Goal: Communication & Community: Ask a question

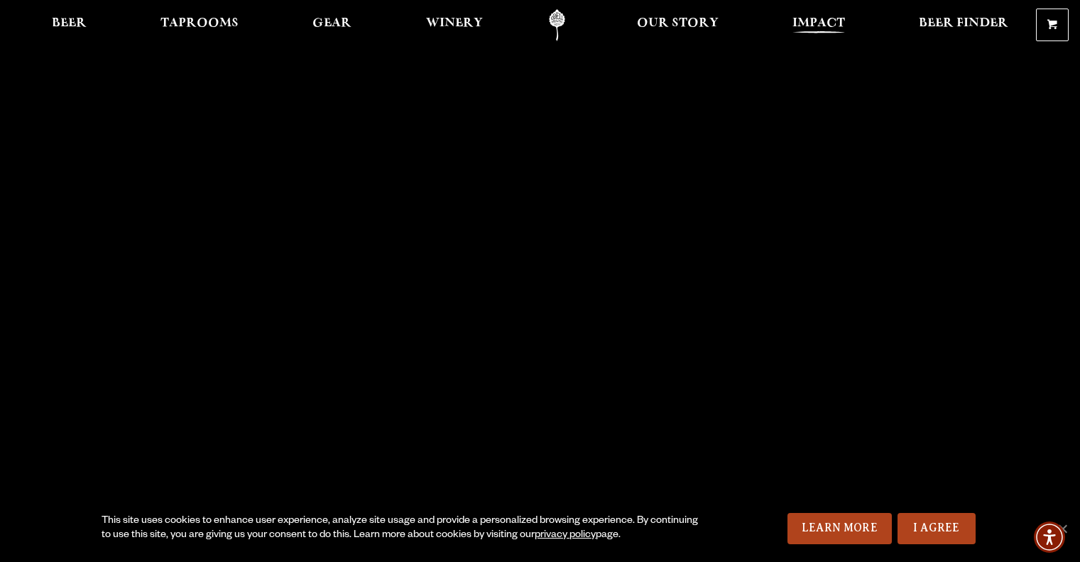
click at [812, 28] on span "Impact" at bounding box center [818, 23] width 53 height 11
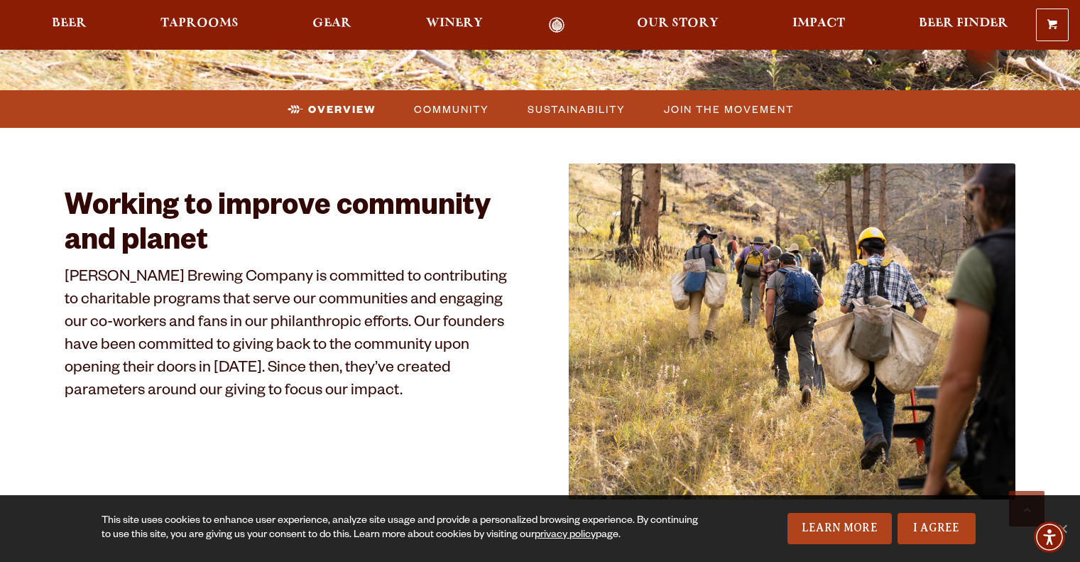
scroll to position [633, 0]
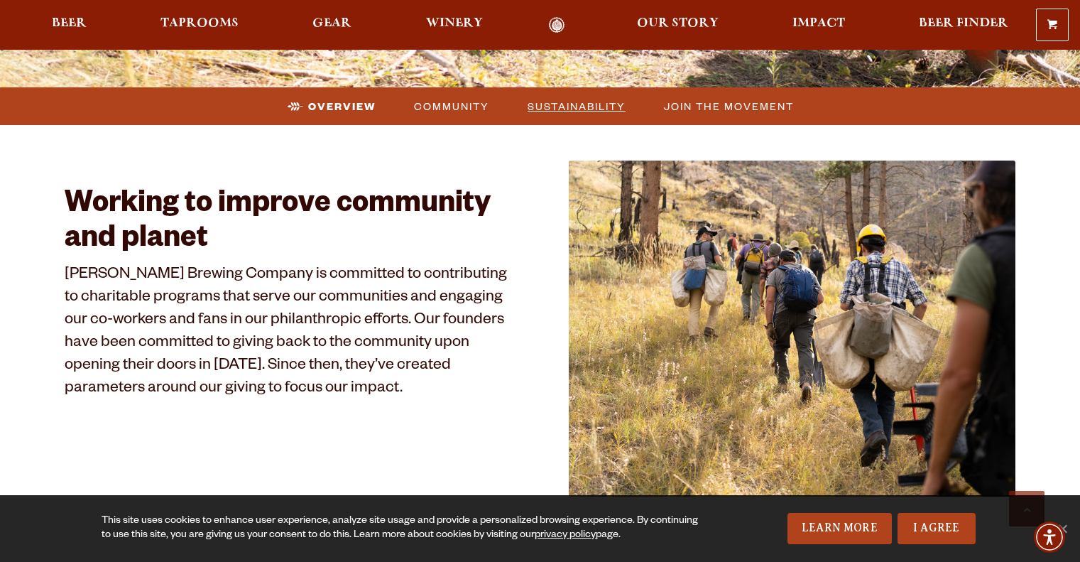
click at [569, 106] on span "Sustainability" at bounding box center [577, 106] width 98 height 21
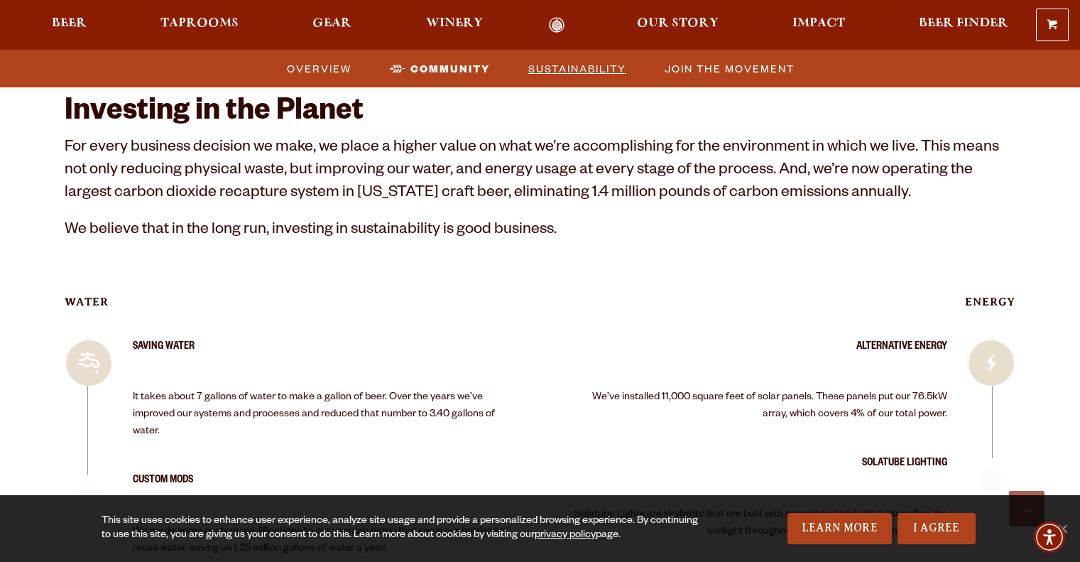
scroll to position [2090, 0]
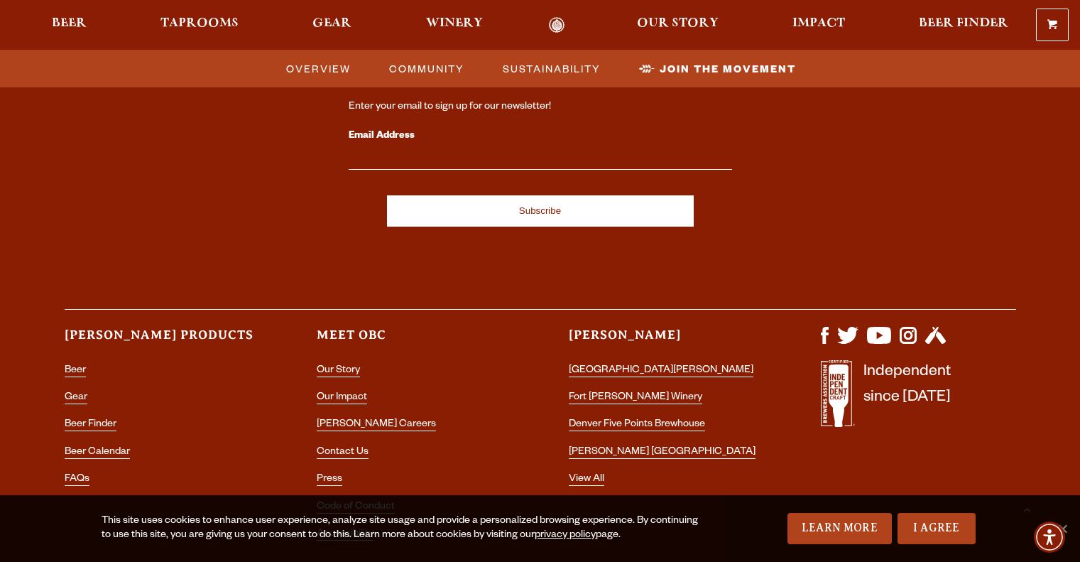
scroll to position [4487, 0]
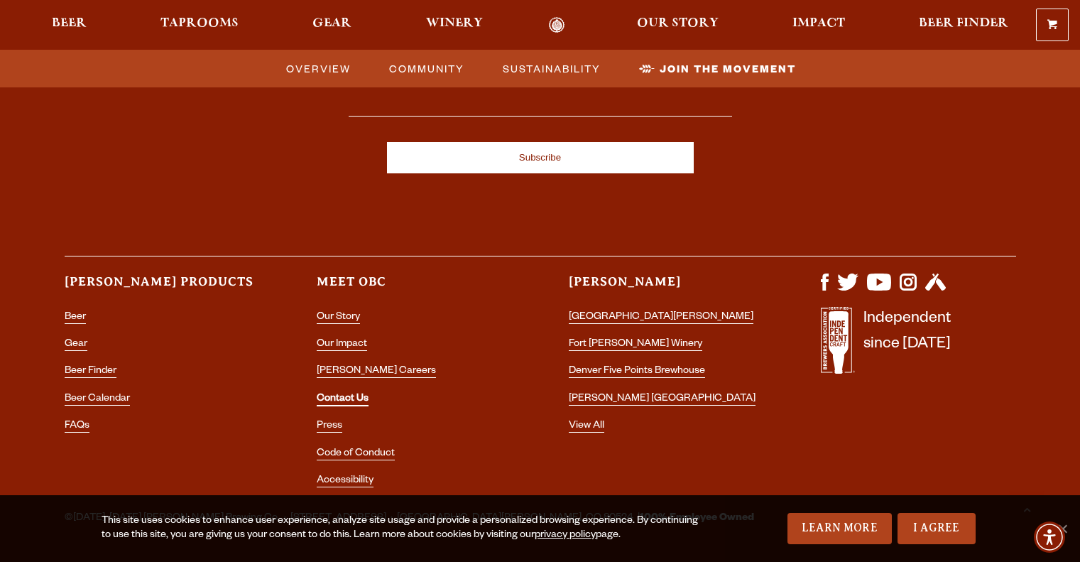
click at [344, 393] on link "Contact Us" at bounding box center [343, 399] width 52 height 13
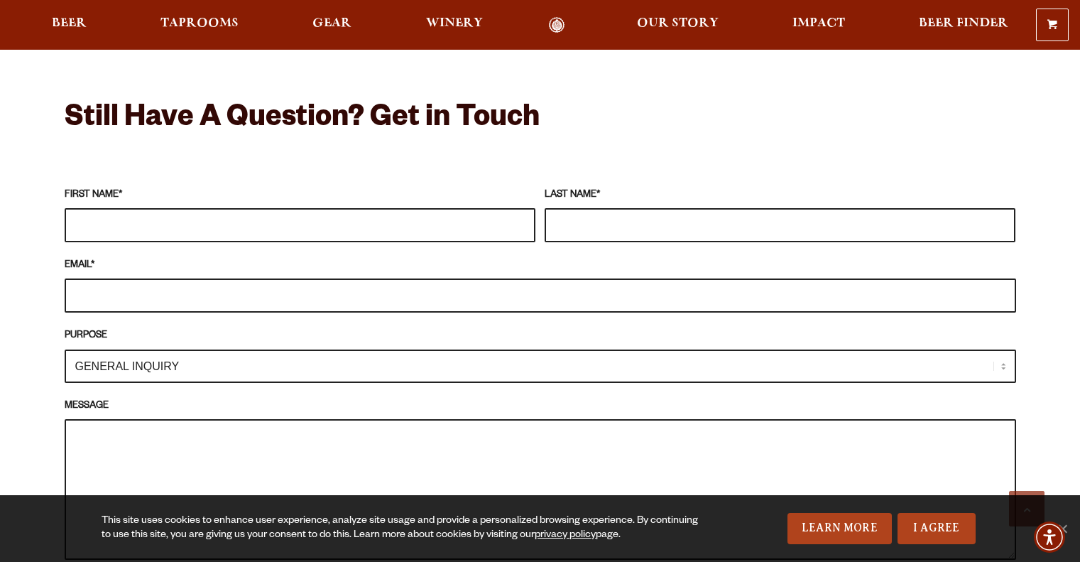
scroll to position [1186, 0]
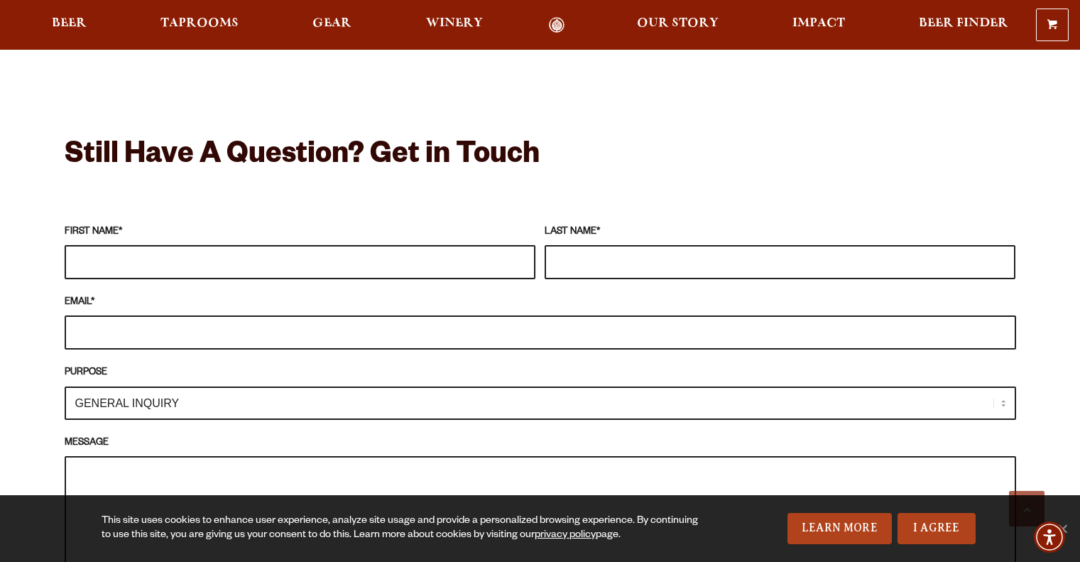
click at [203, 246] on input "FIRST NAME *" at bounding box center [300, 262] width 471 height 34
type input "William"
type input "Selvidge"
drag, startPoint x: 184, startPoint y: 316, endPoint x: 118, endPoint y: 311, distance: 66.2
click at [118, 315] on input "willbse@gmail.com" at bounding box center [541, 332] width 952 height 34
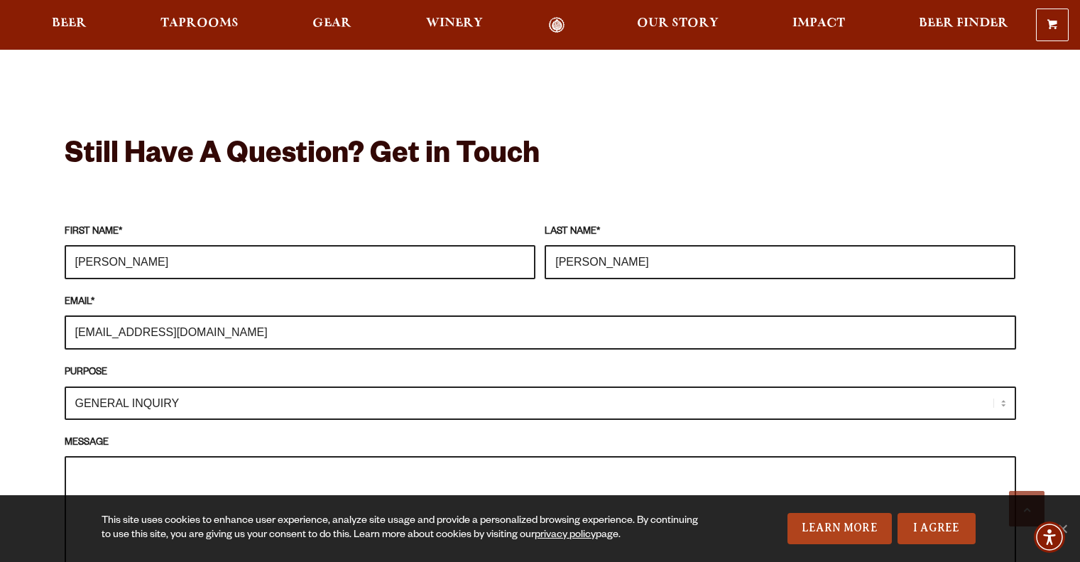
type input "willbse@colostate.edu"
click at [204, 386] on select "GENERAL INQUIRY TAPROOM / BREWERY WINERY BOOK A TOUR MEDIA INQUIRY GEAR SHOP OD…" at bounding box center [541, 402] width 952 height 33
select select "VOLUNTEERING"
click at [65, 386] on select "GENERAL INQUIRY TAPROOM / BREWERY WINERY BOOK A TOUR MEDIA INQUIRY GEAR SHOP OD…" at bounding box center [541, 402] width 952 height 33
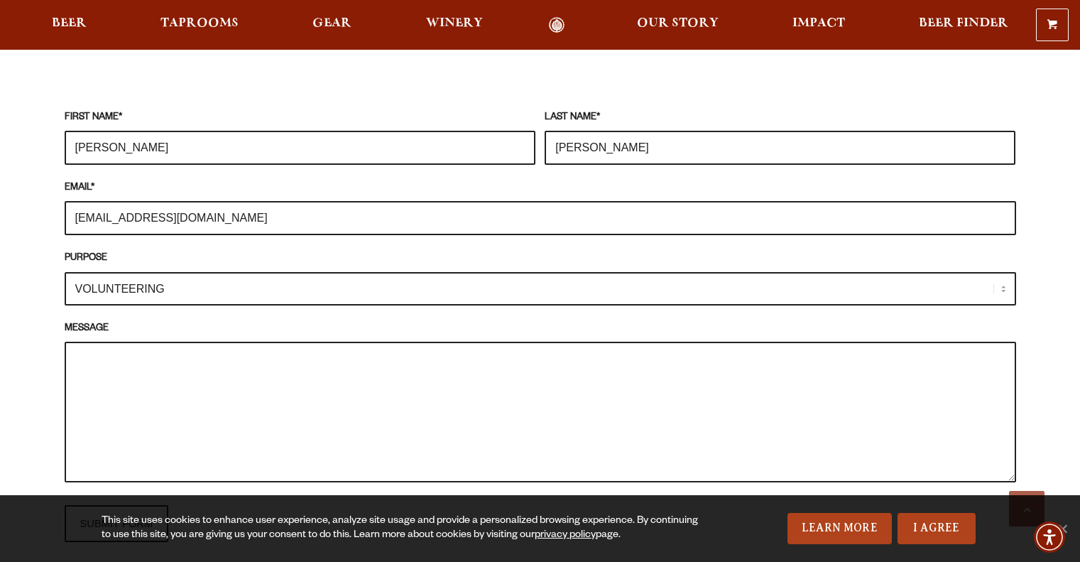
scroll to position [1302, 0]
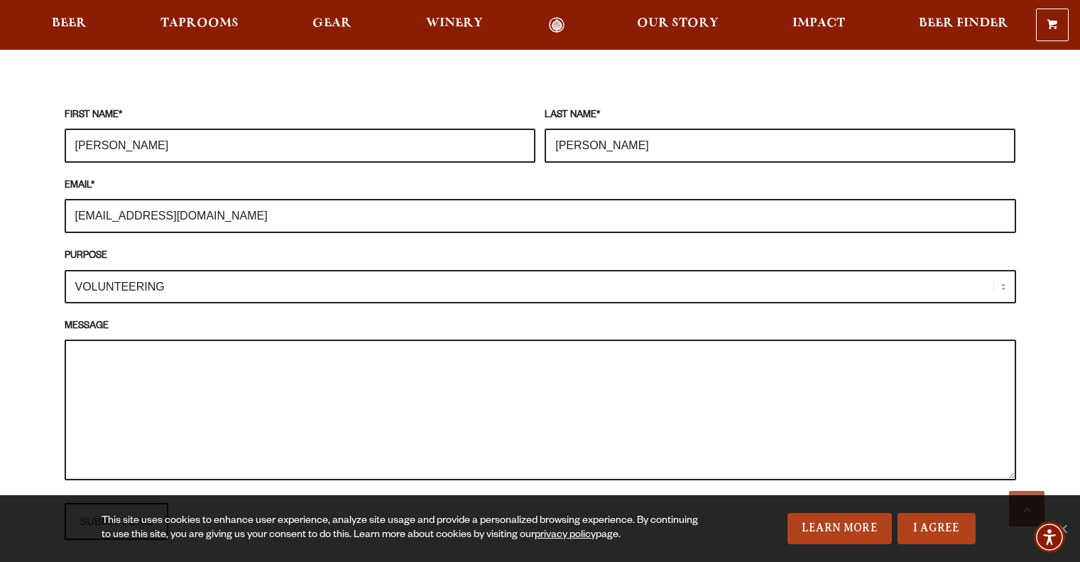
click at [148, 359] on textarea "MESSAGE" at bounding box center [541, 409] width 952 height 141
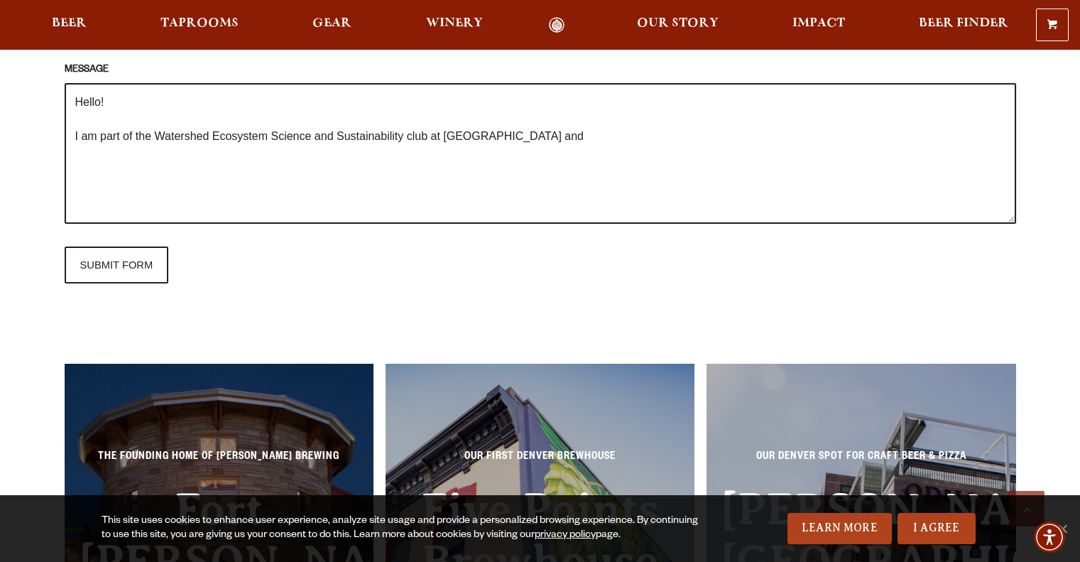
scroll to position [1434, 0]
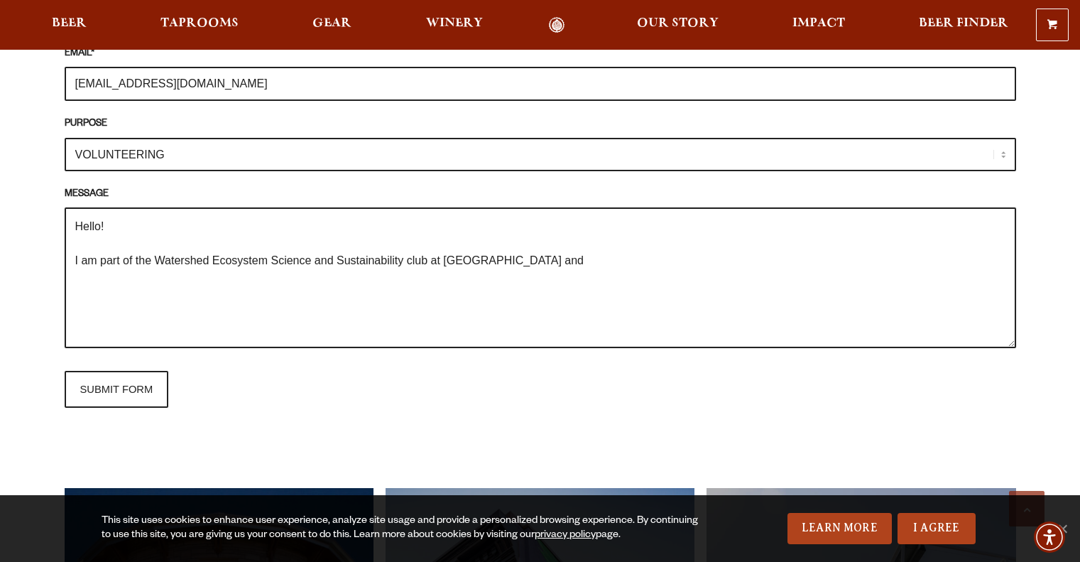
drag, startPoint x: 512, startPoint y: 239, endPoint x: 471, endPoint y: 240, distance: 41.2
click at [471, 240] on textarea "Hello! I am part of the Watershed Ecosystem Science and Sustainability club at …" at bounding box center [541, 277] width 952 height 141
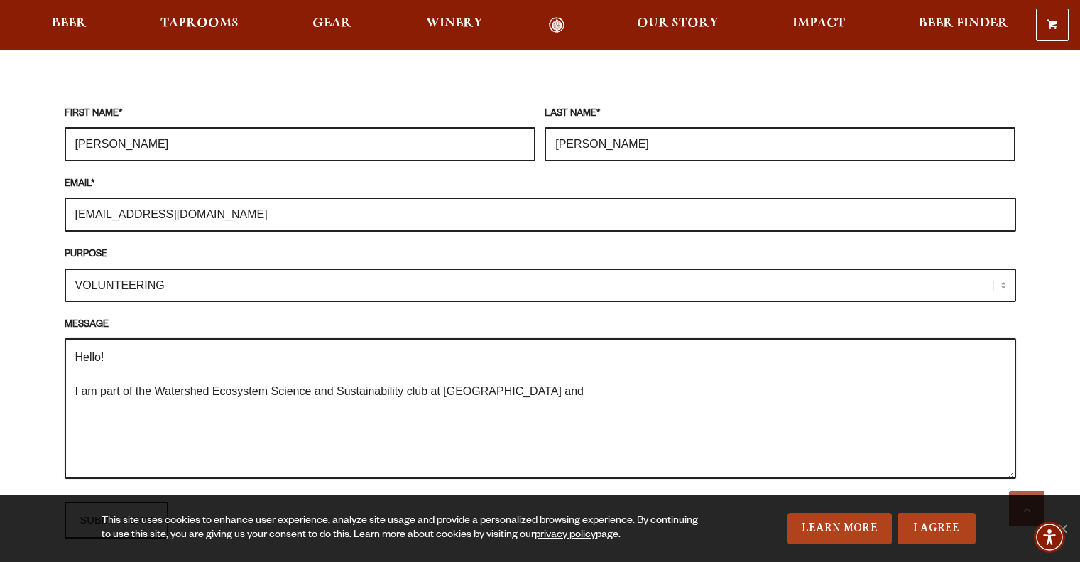
scroll to position [1303, 0]
type textarea "Hello! I am part of the Watershed Ecosystem Science and Sustainability club at …"
drag, startPoint x: 514, startPoint y: 366, endPoint x: 58, endPoint y: 329, distance: 458.2
click at [58, 329] on div "Frequently Asked Questions What’s Your Shipping & Exchange Policy? Shipping: Ou…" at bounding box center [540, 237] width 1023 height 1802
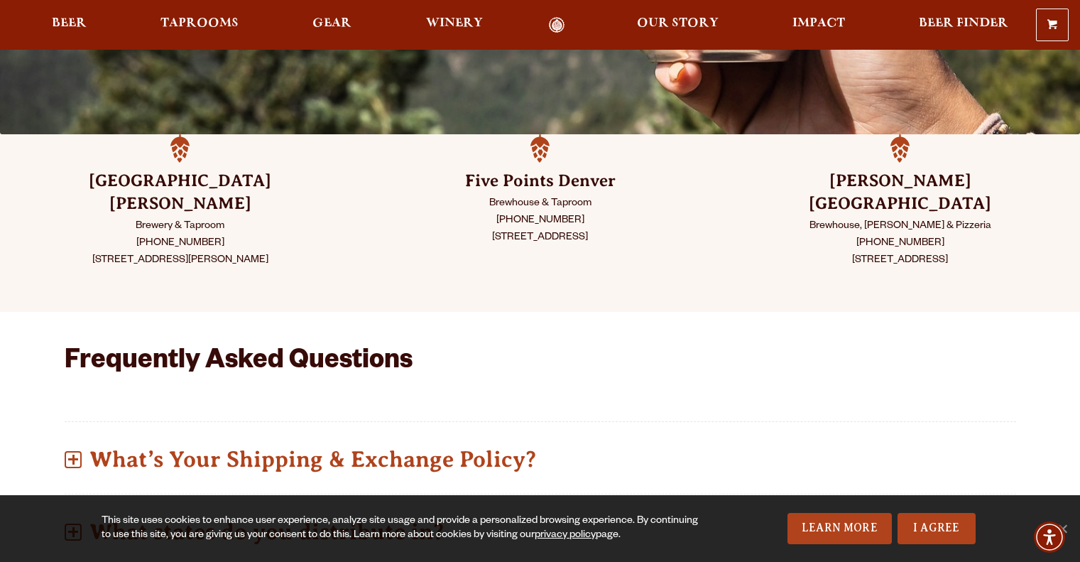
scroll to position [310, 0]
